Goal: Information Seeking & Learning: Learn about a topic

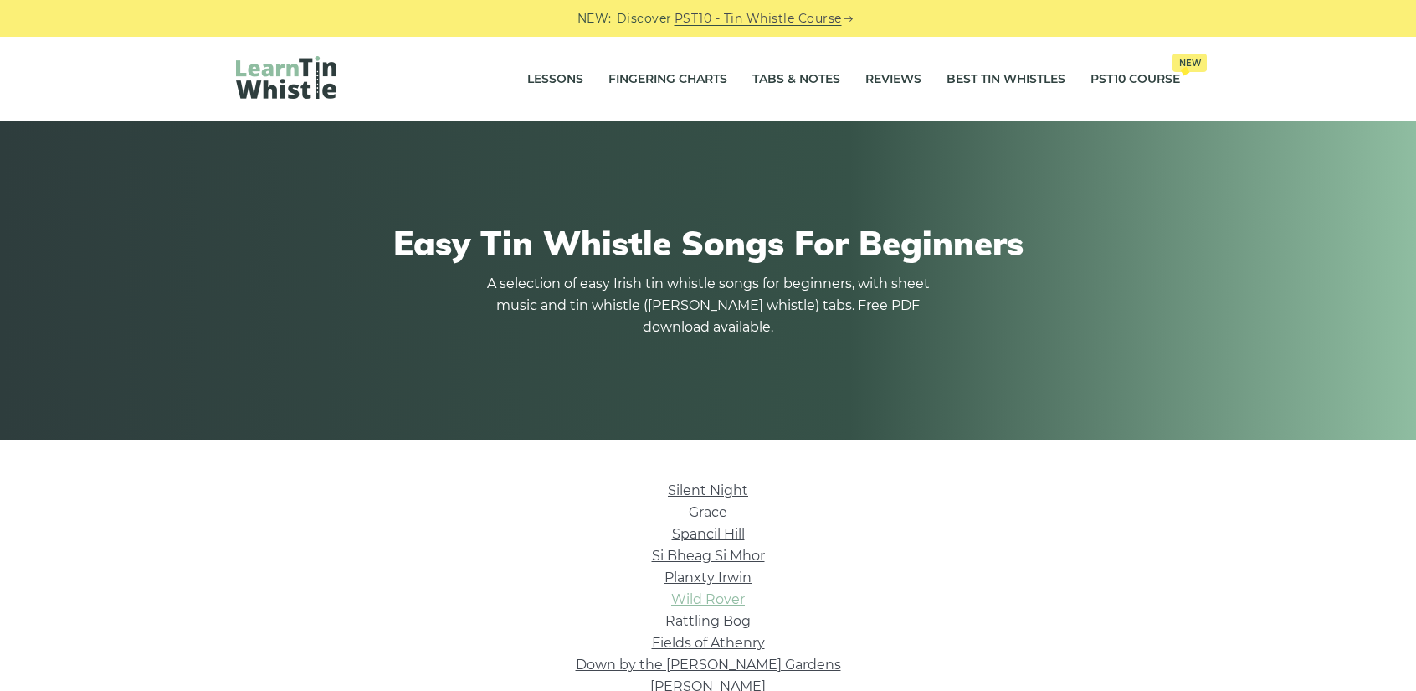
click at [725, 600] on link "Wild Rover" at bounding box center [708, 599] width 74 height 16
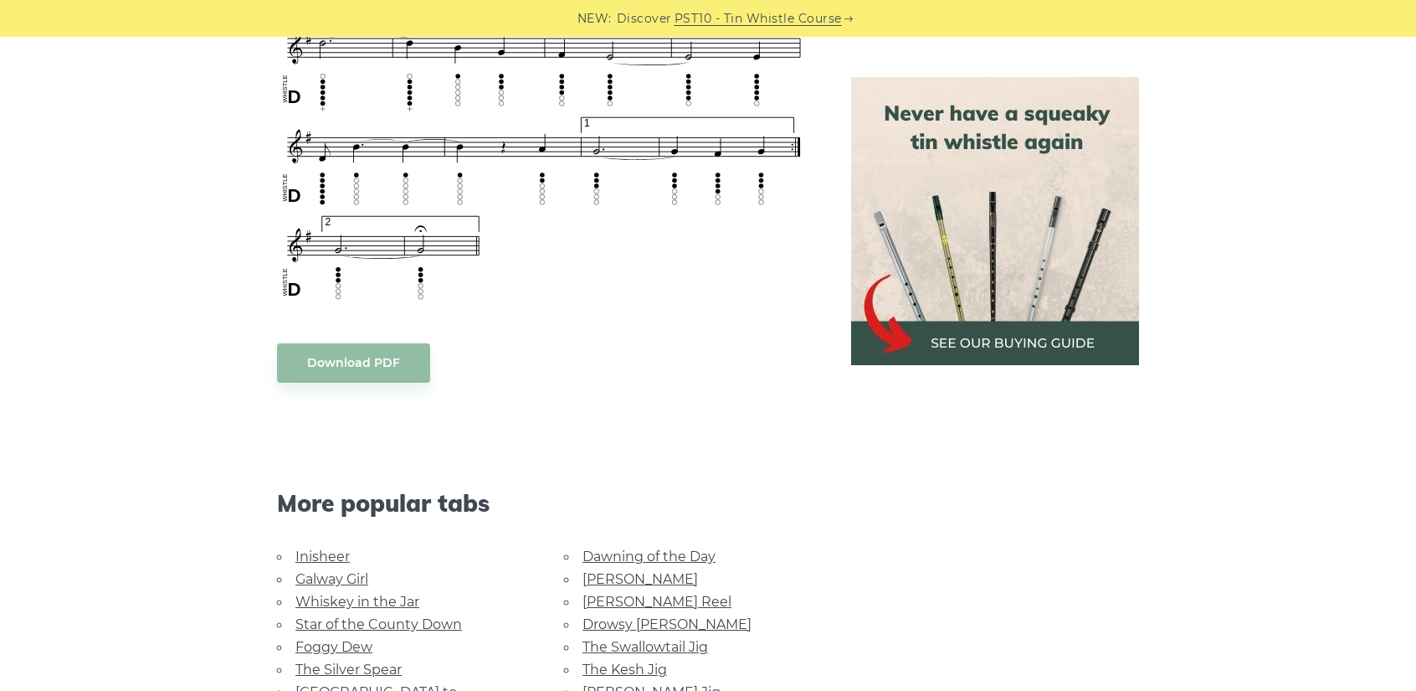
scroll to position [1256, 0]
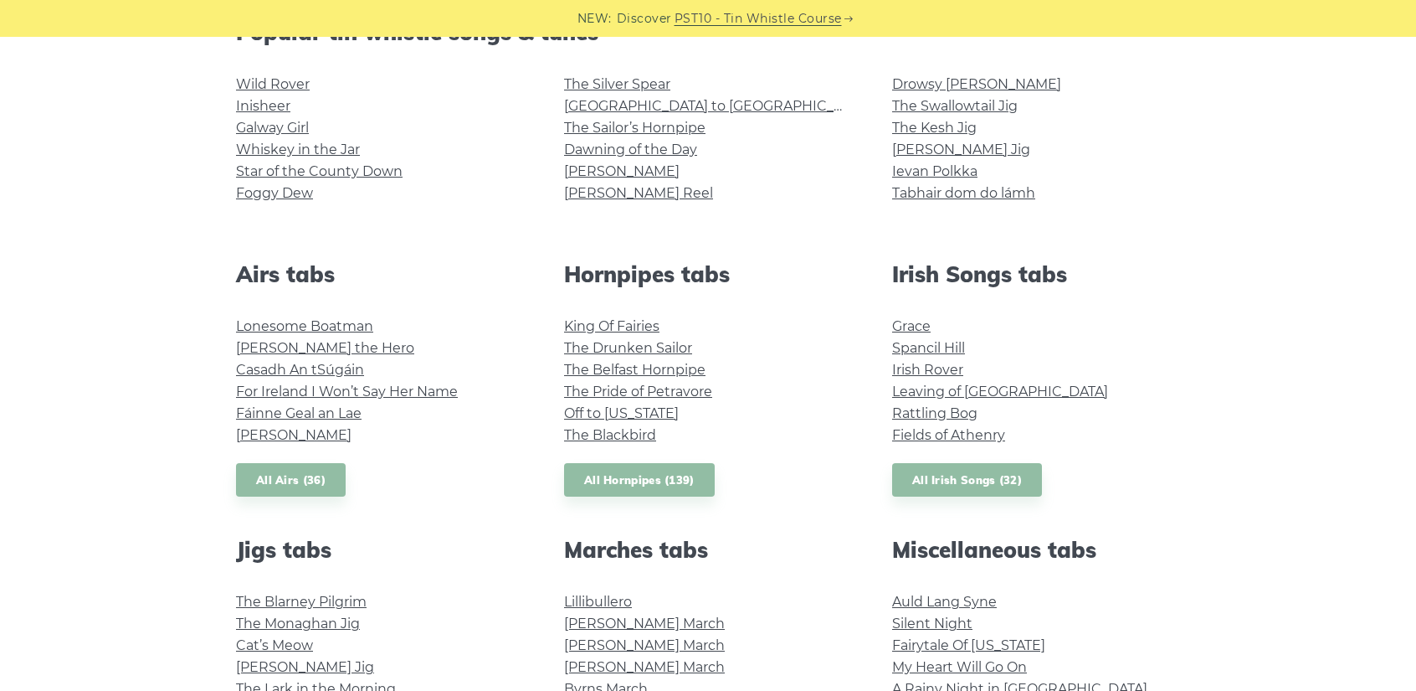
scroll to position [502, 0]
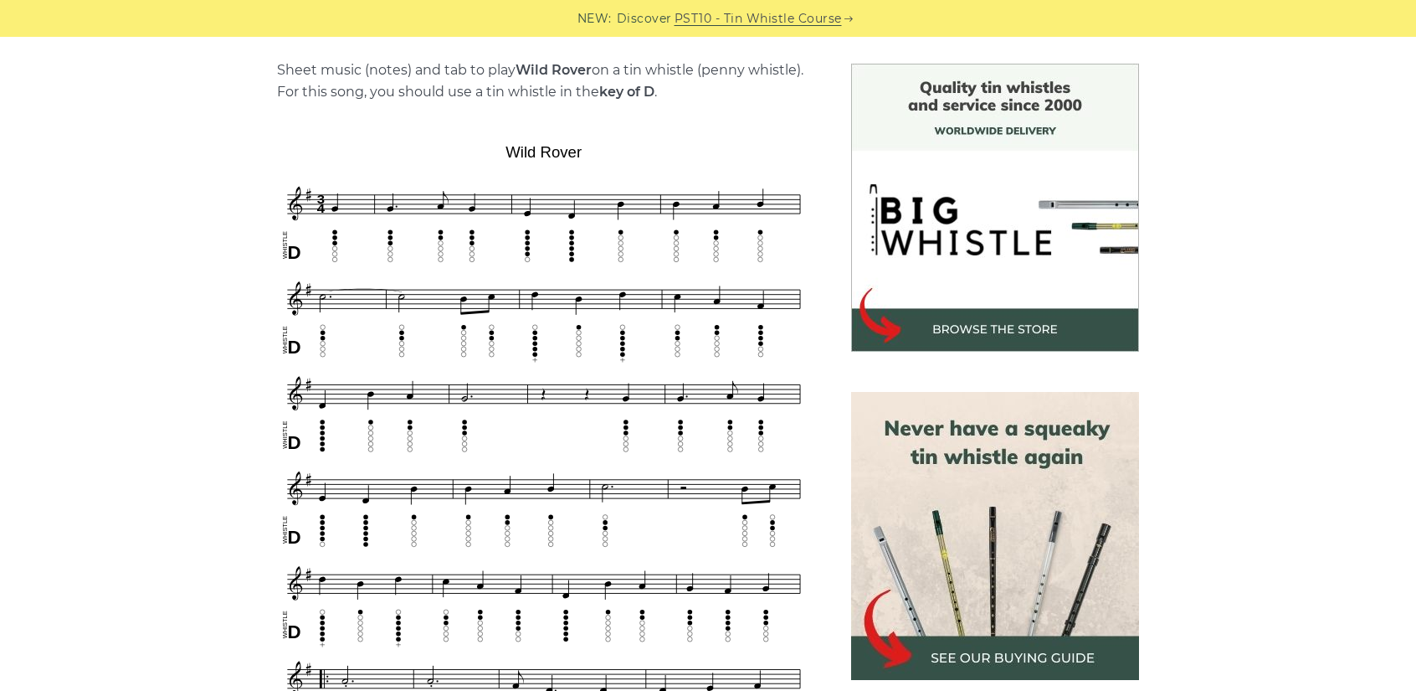
scroll to position [419, 0]
